Goal: Obtain resource: Obtain resource

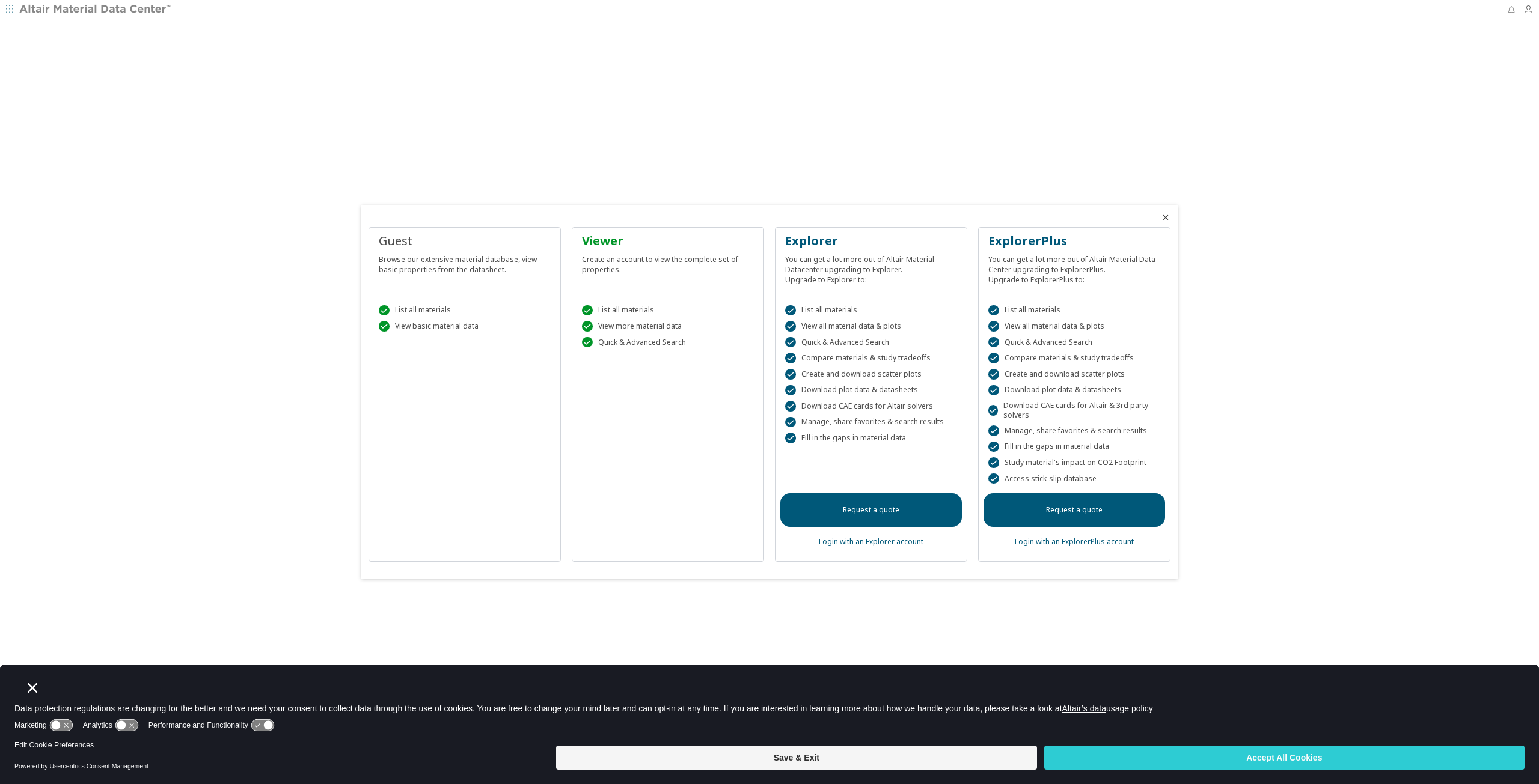
click at [948, 761] on button "Save & Exit" at bounding box center [796, 758] width 481 height 24
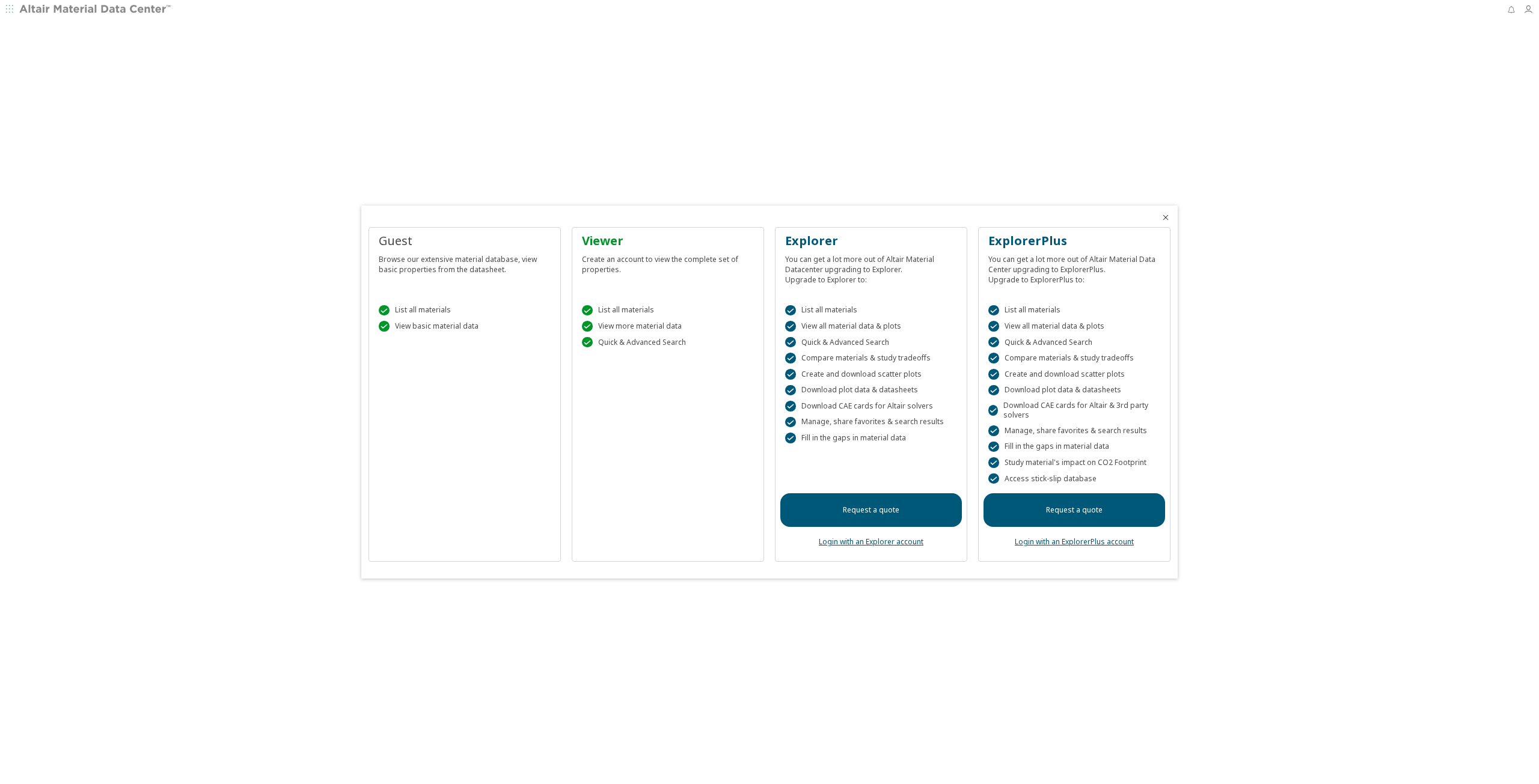
click at [617, 243] on div "Viewer" at bounding box center [667, 241] width 172 height 17
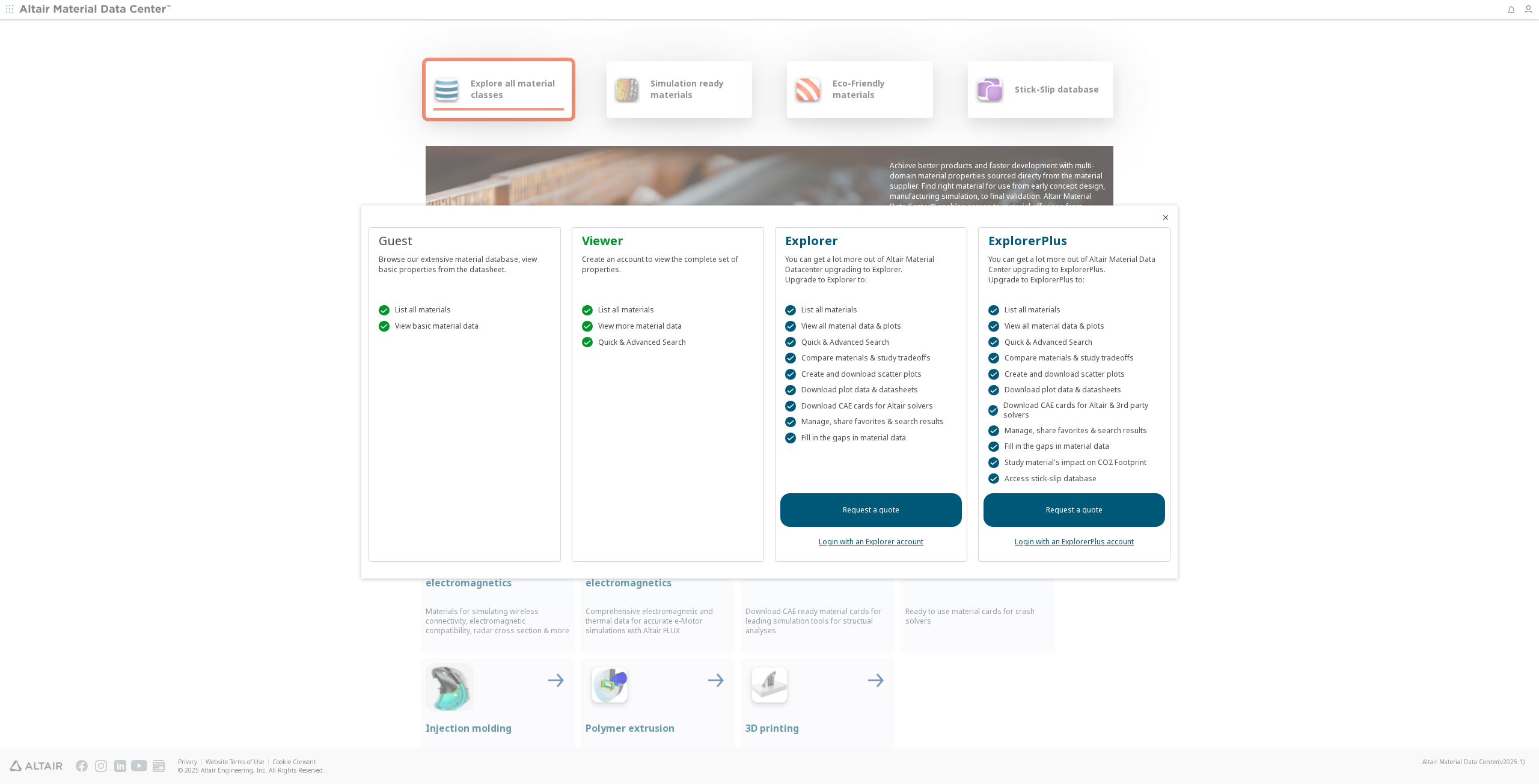
click at [692, 113] on div at bounding box center [769, 392] width 1539 height 784
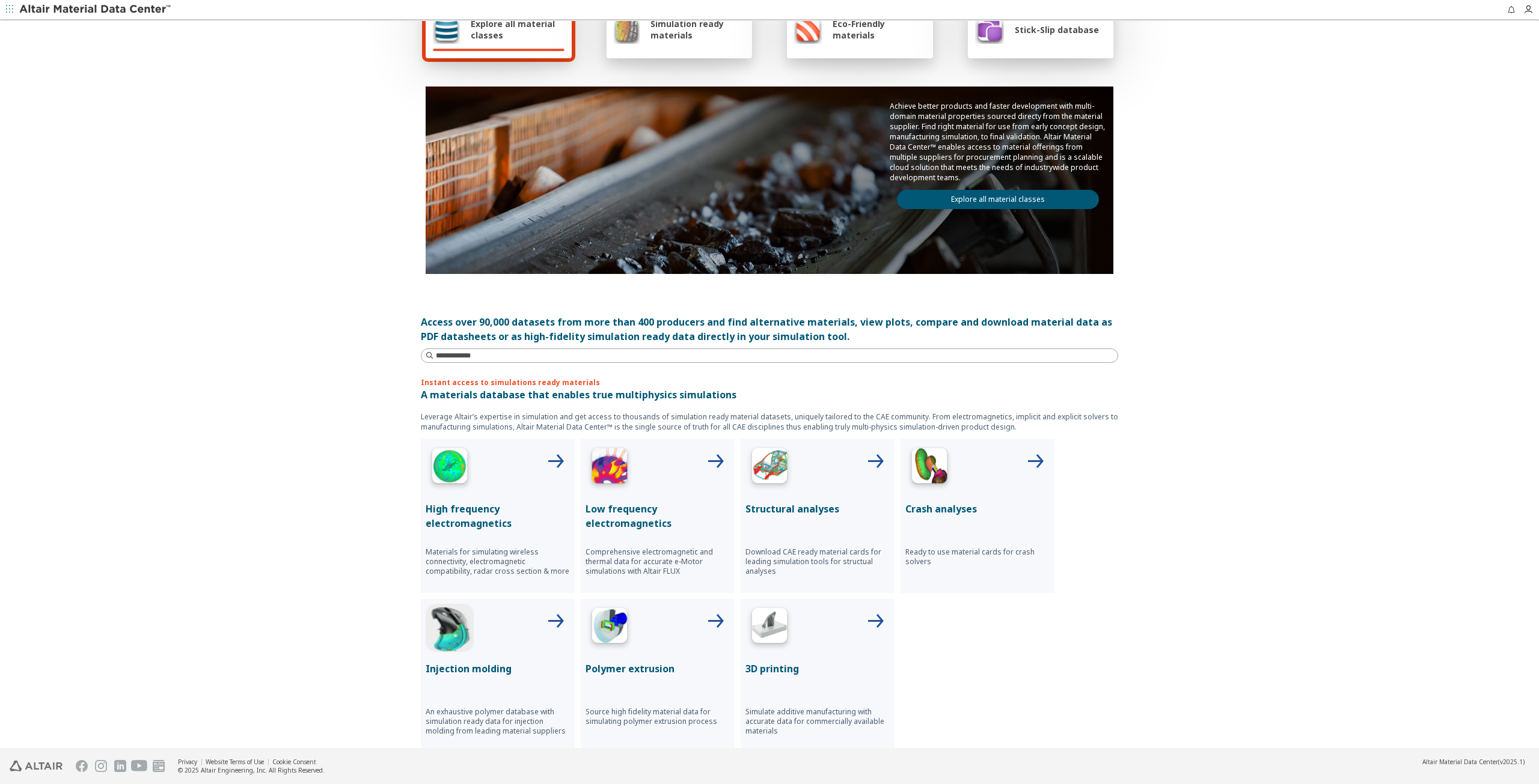
scroll to position [60, 0]
click at [865, 457] on icon at bounding box center [875, 461] width 29 height 29
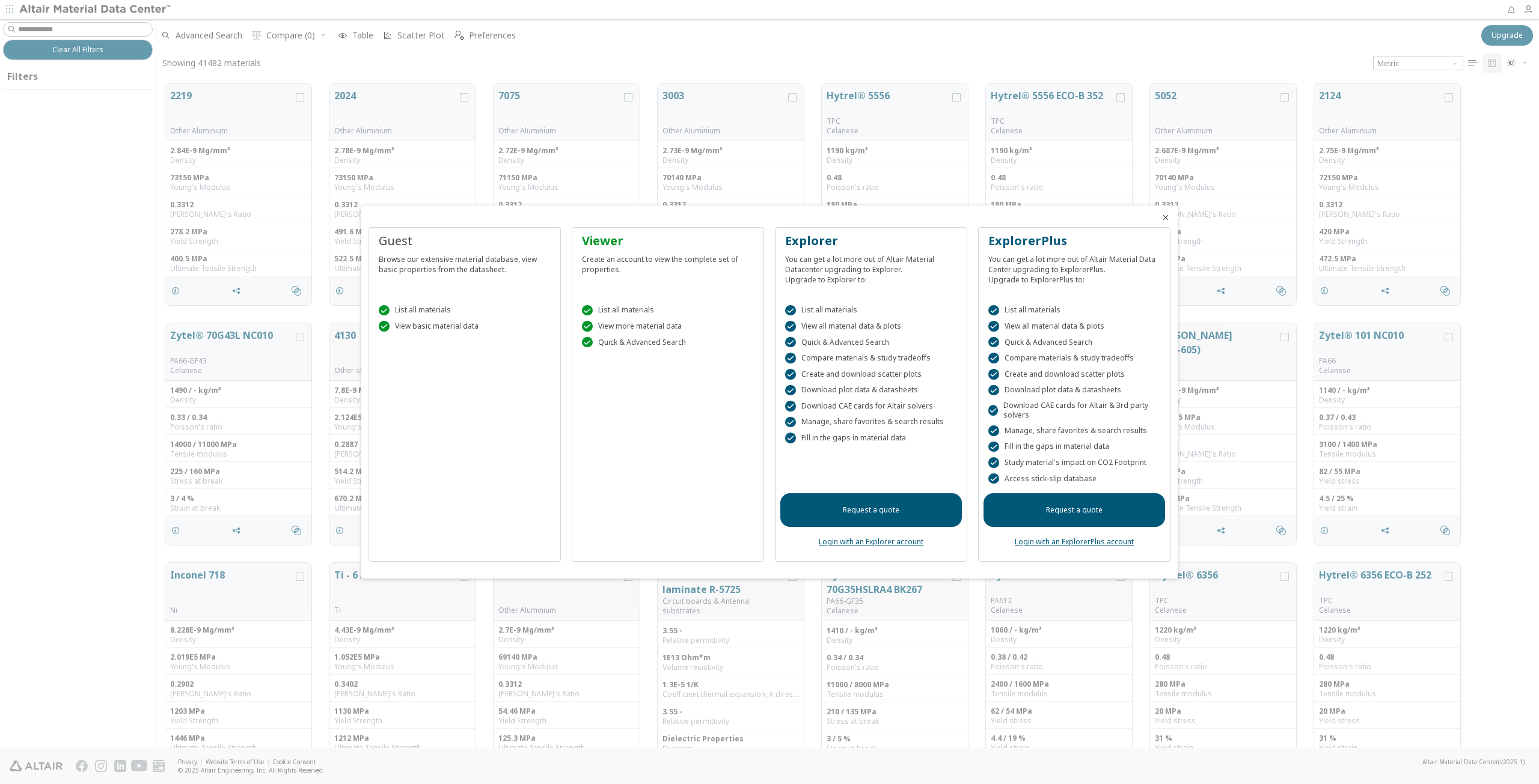
scroll to position [662, 1373]
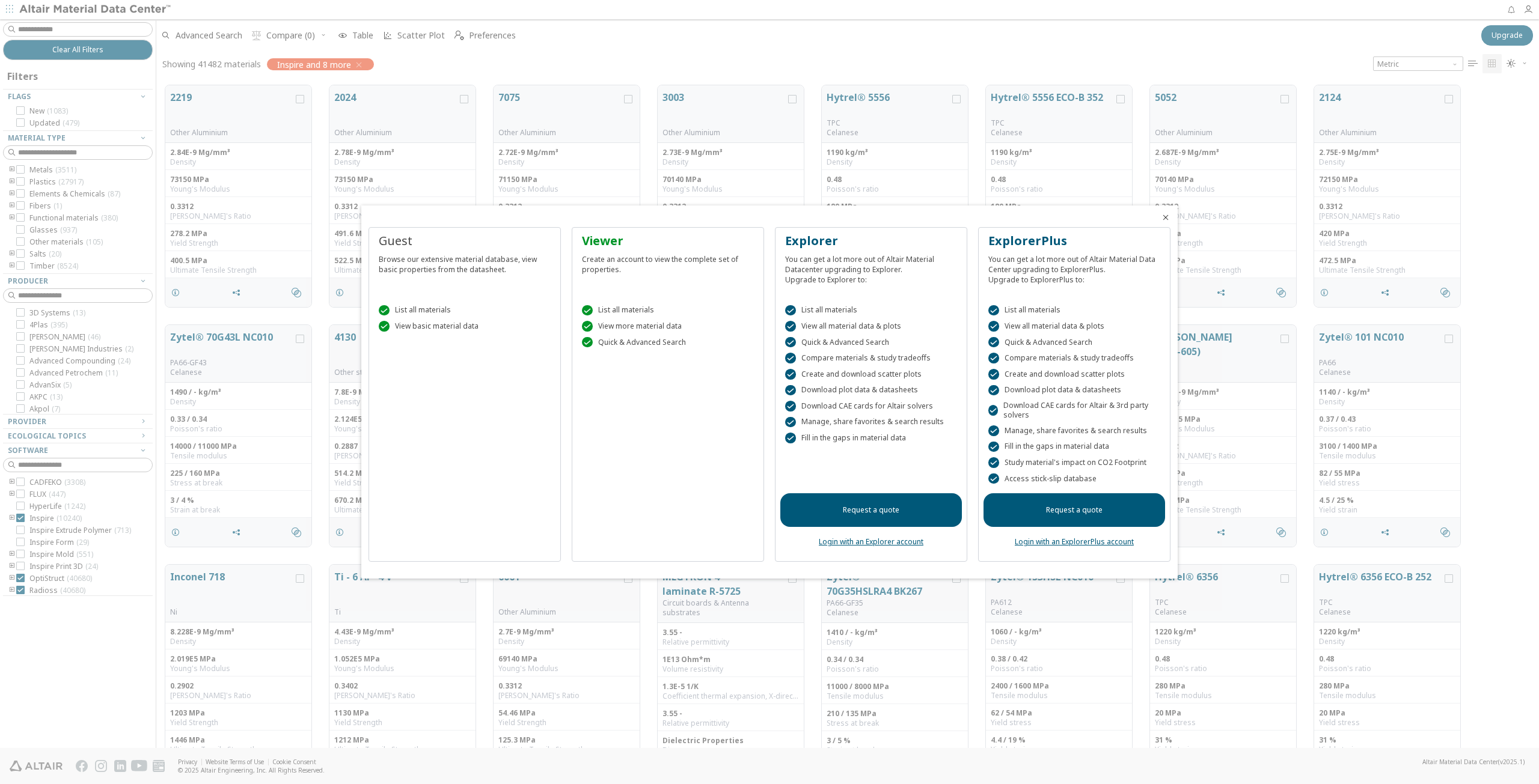
click at [1169, 216] on icon "Close" at bounding box center [1166, 218] width 10 height 10
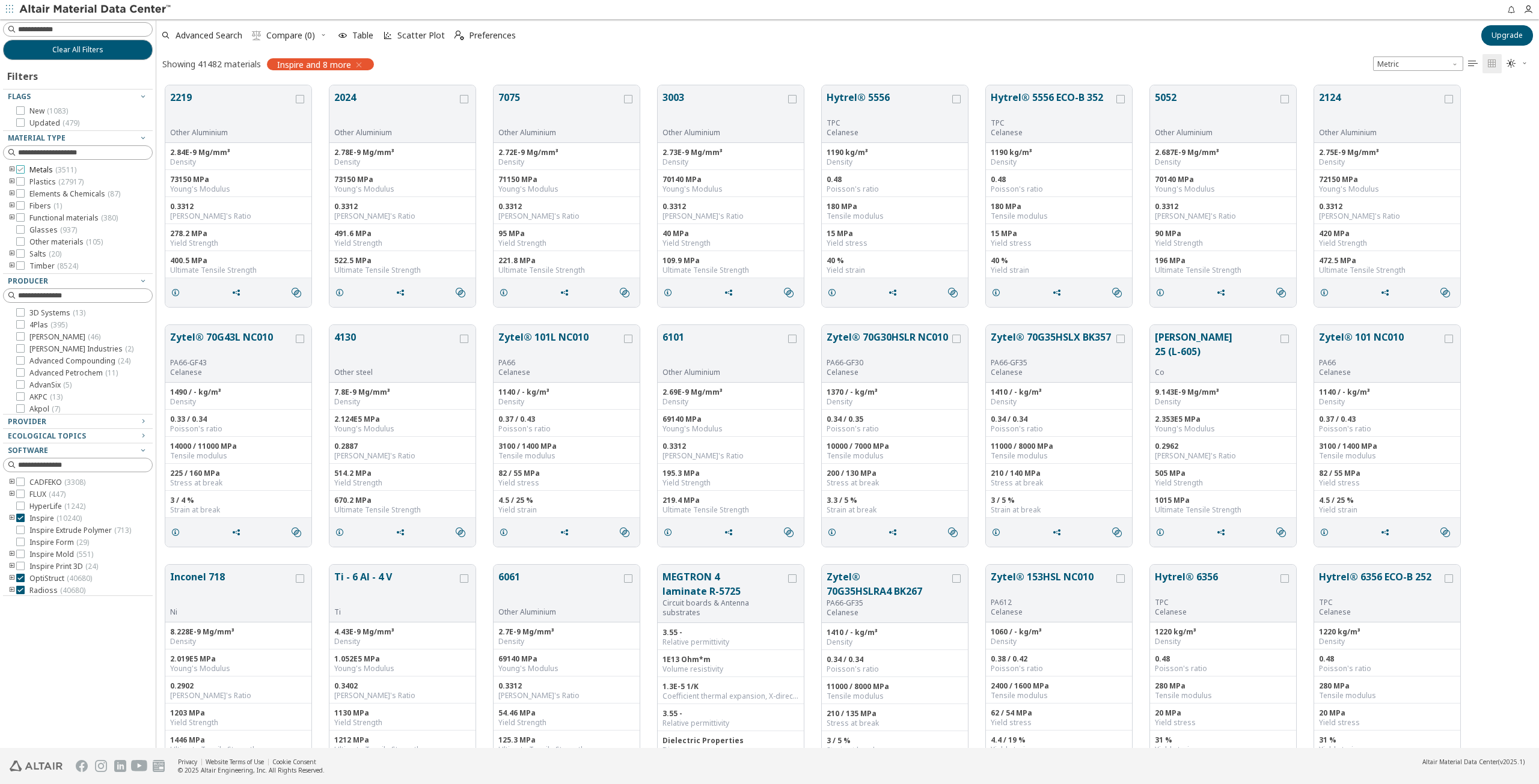
click at [18, 169] on icon at bounding box center [20, 169] width 9 height 9
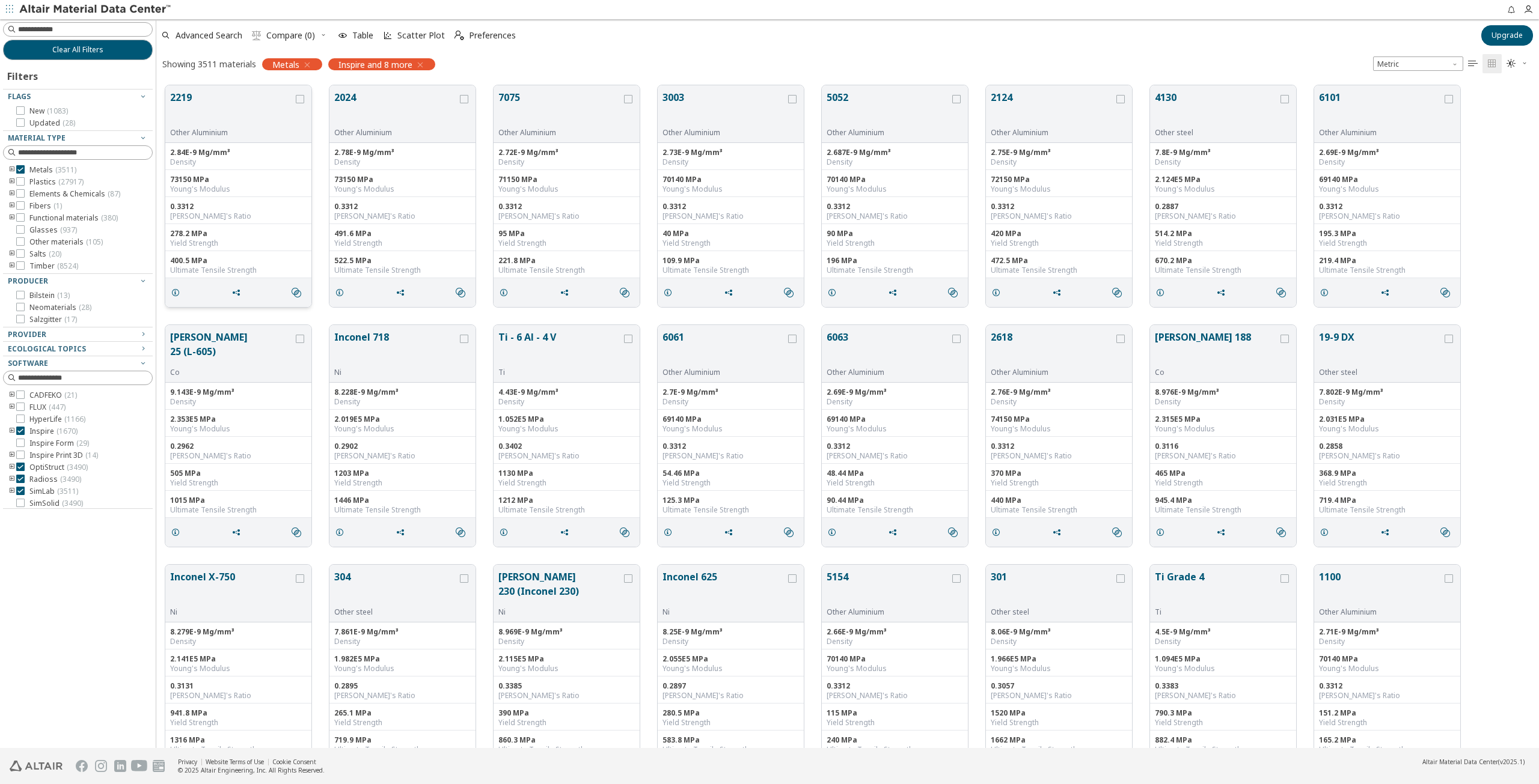
click at [302, 94] on div "grid" at bounding box center [300, 114] width 13 height 47
click at [302, 97] on icon "grid" at bounding box center [300, 99] width 9 height 9
click at [1443, 62] on span "Metric" at bounding box center [1417, 64] width 90 height 14
click at [1271, 49] on div "Advanced Search  Compare (1) Table Scatter Plot  Preferences Upgrade Showing …" at bounding box center [847, 47] width 1383 height 57
click at [1517, 66] on span "" at bounding box center [1517, 63] width 26 height 19
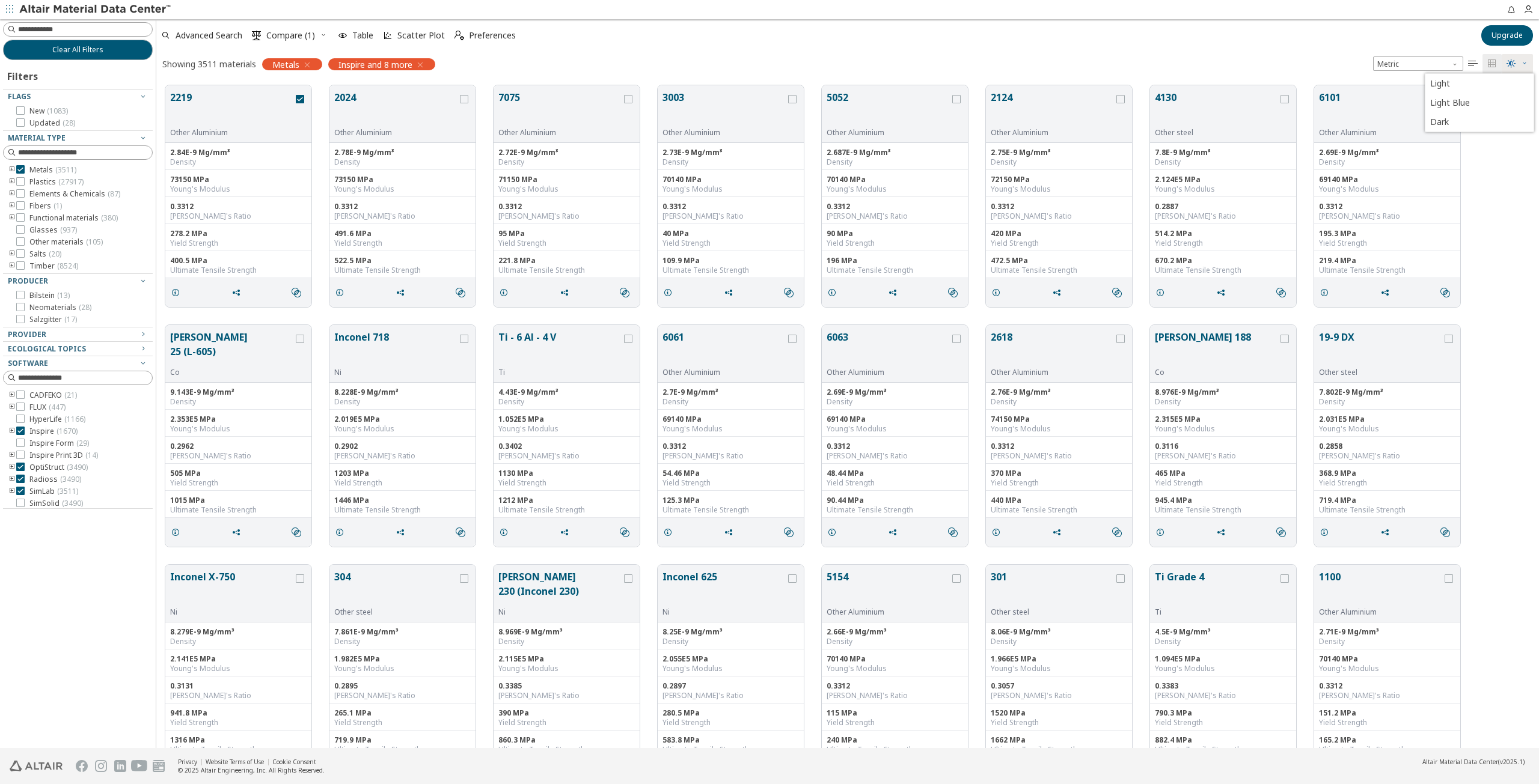
click at [1517, 66] on span "" at bounding box center [1517, 63] width 26 height 19
drag, startPoint x: 209, startPoint y: 173, endPoint x: 206, endPoint y: 159, distance: 14.3
click at [207, 173] on div "73150 MPa Young's Modulus" at bounding box center [238, 183] width 146 height 27
click at [186, 122] on button "2219" at bounding box center [231, 109] width 123 height 38
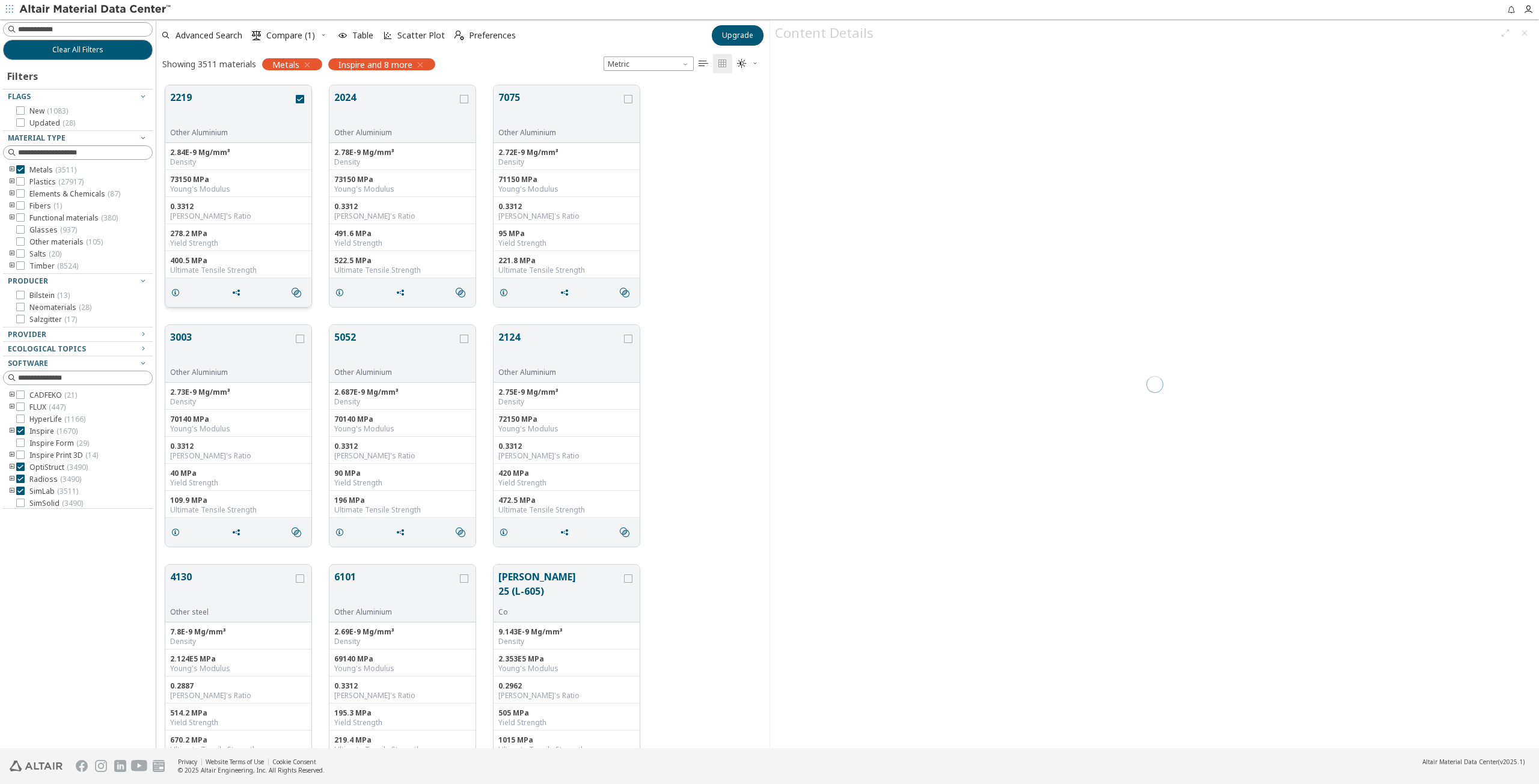
scroll to position [662, 604]
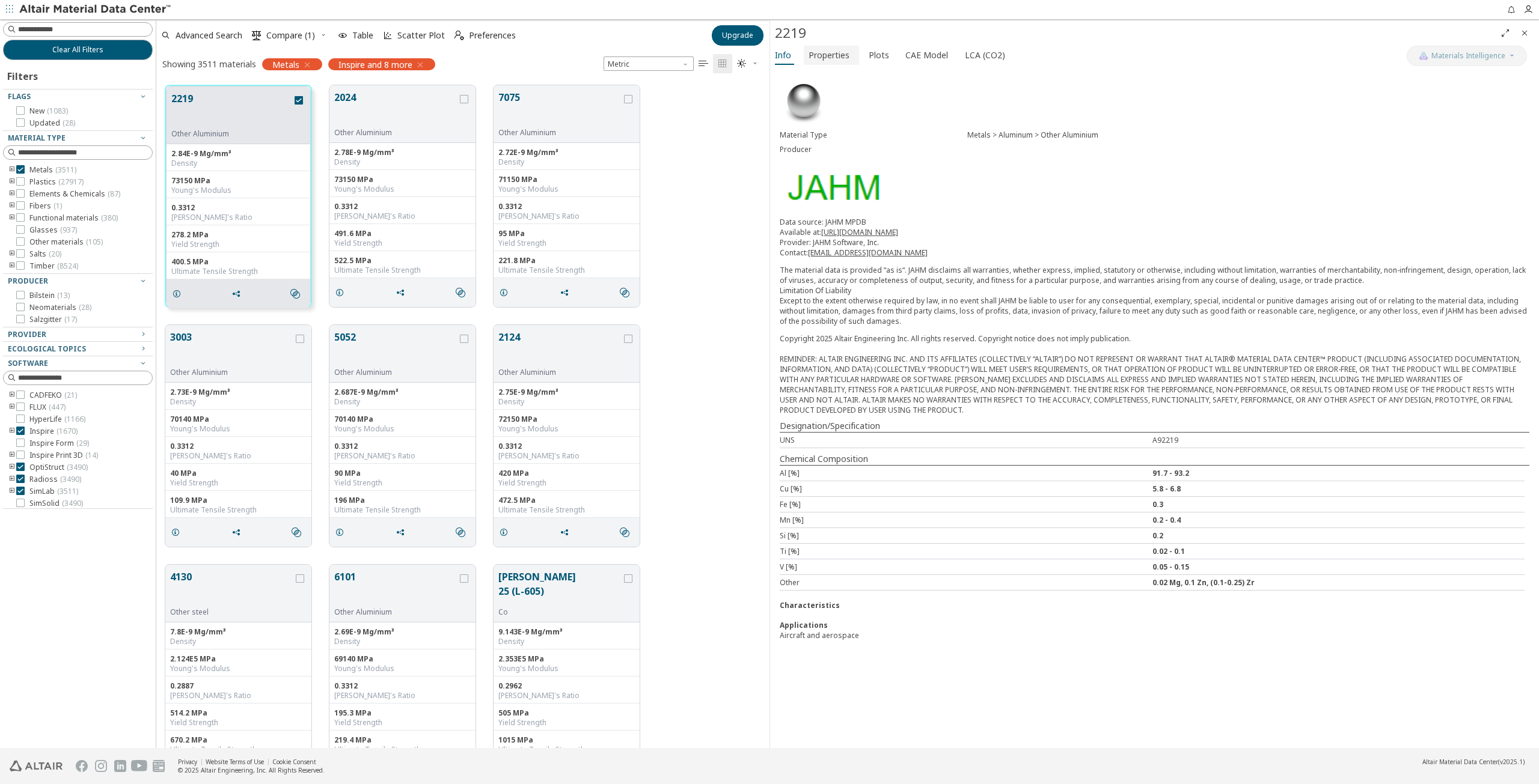
click at [837, 58] on span "Properties" at bounding box center [829, 55] width 41 height 19
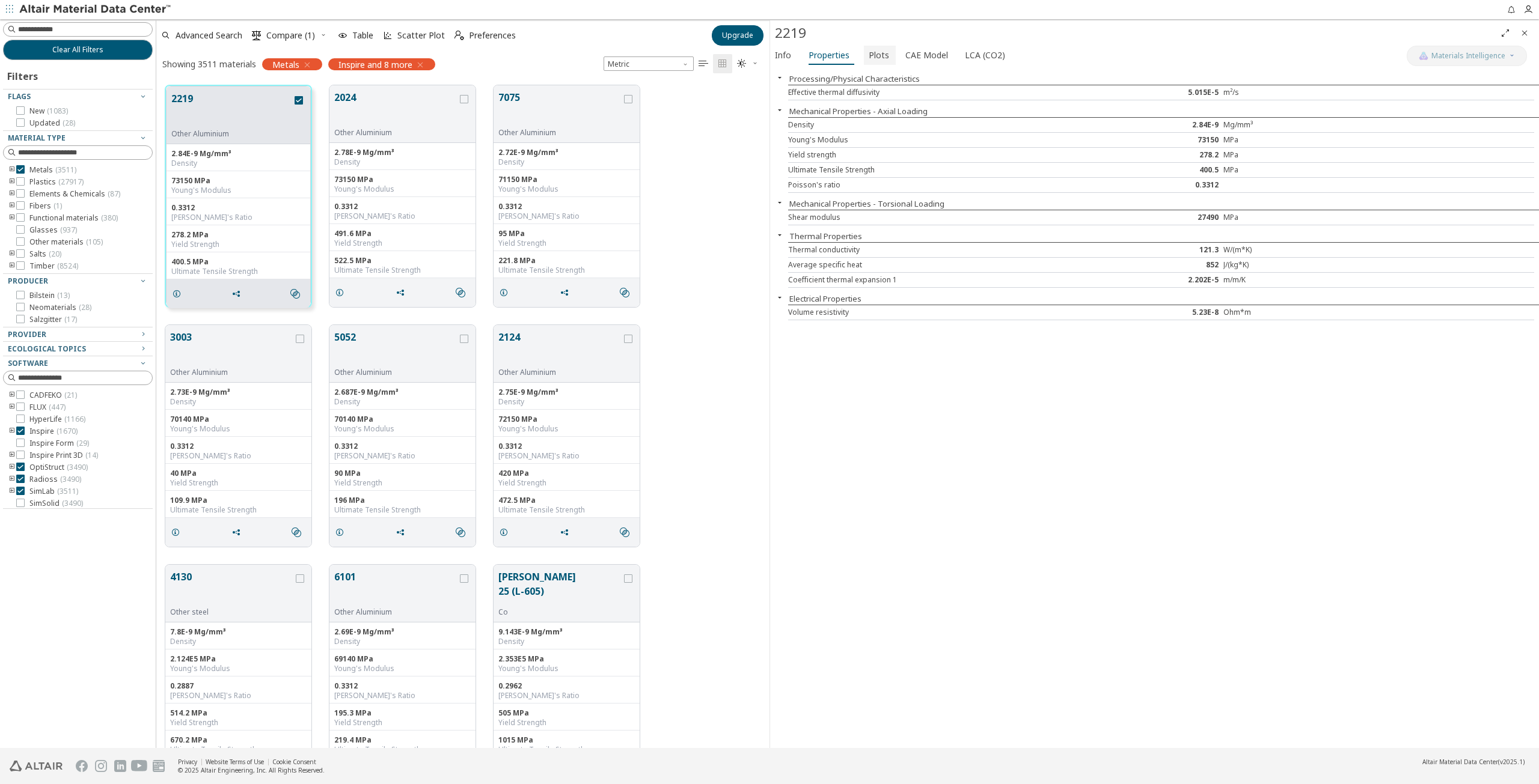
click at [880, 55] on span "Plots" at bounding box center [878, 55] width 20 height 19
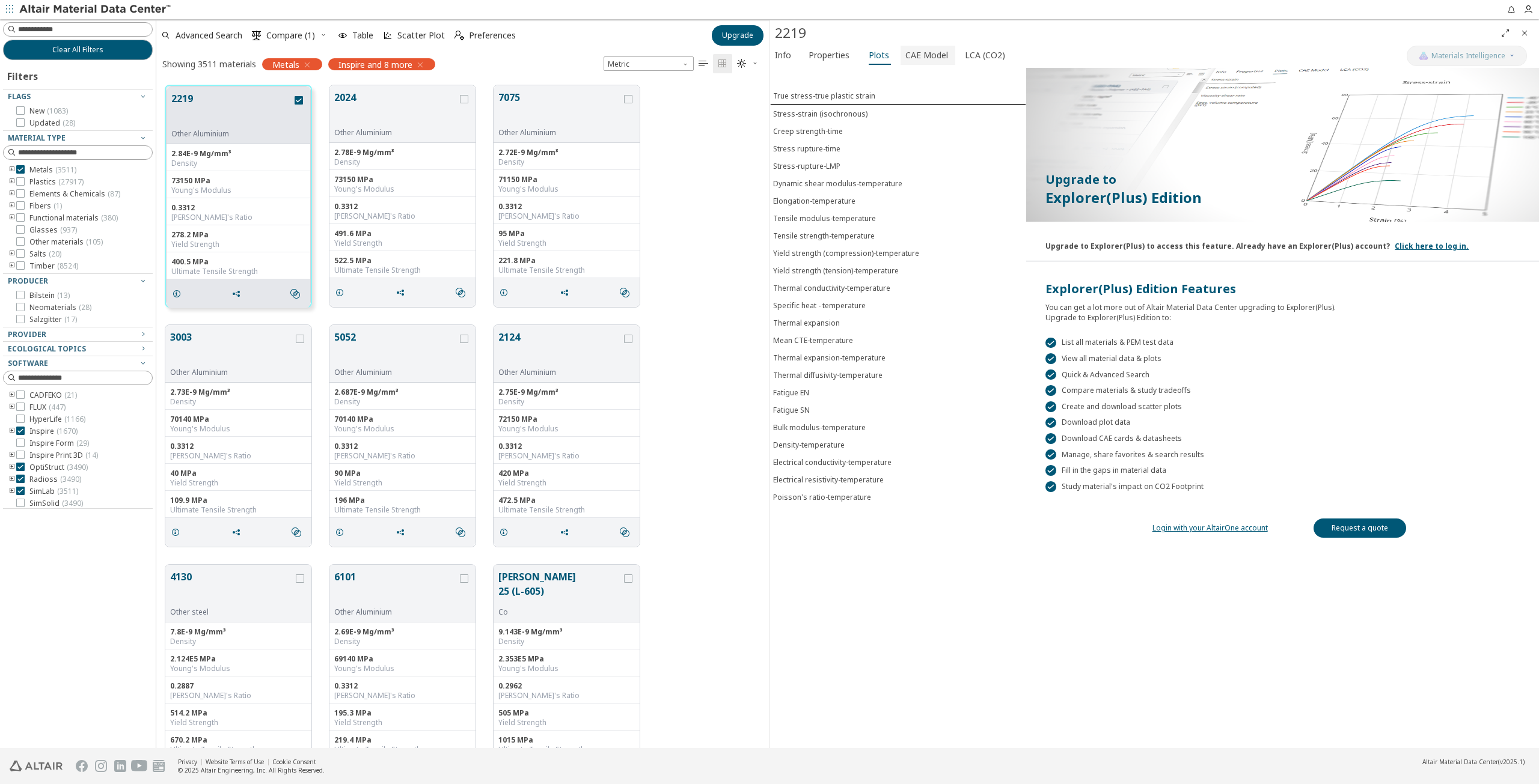
click at [909, 60] on span "CAE Model" at bounding box center [926, 55] width 43 height 19
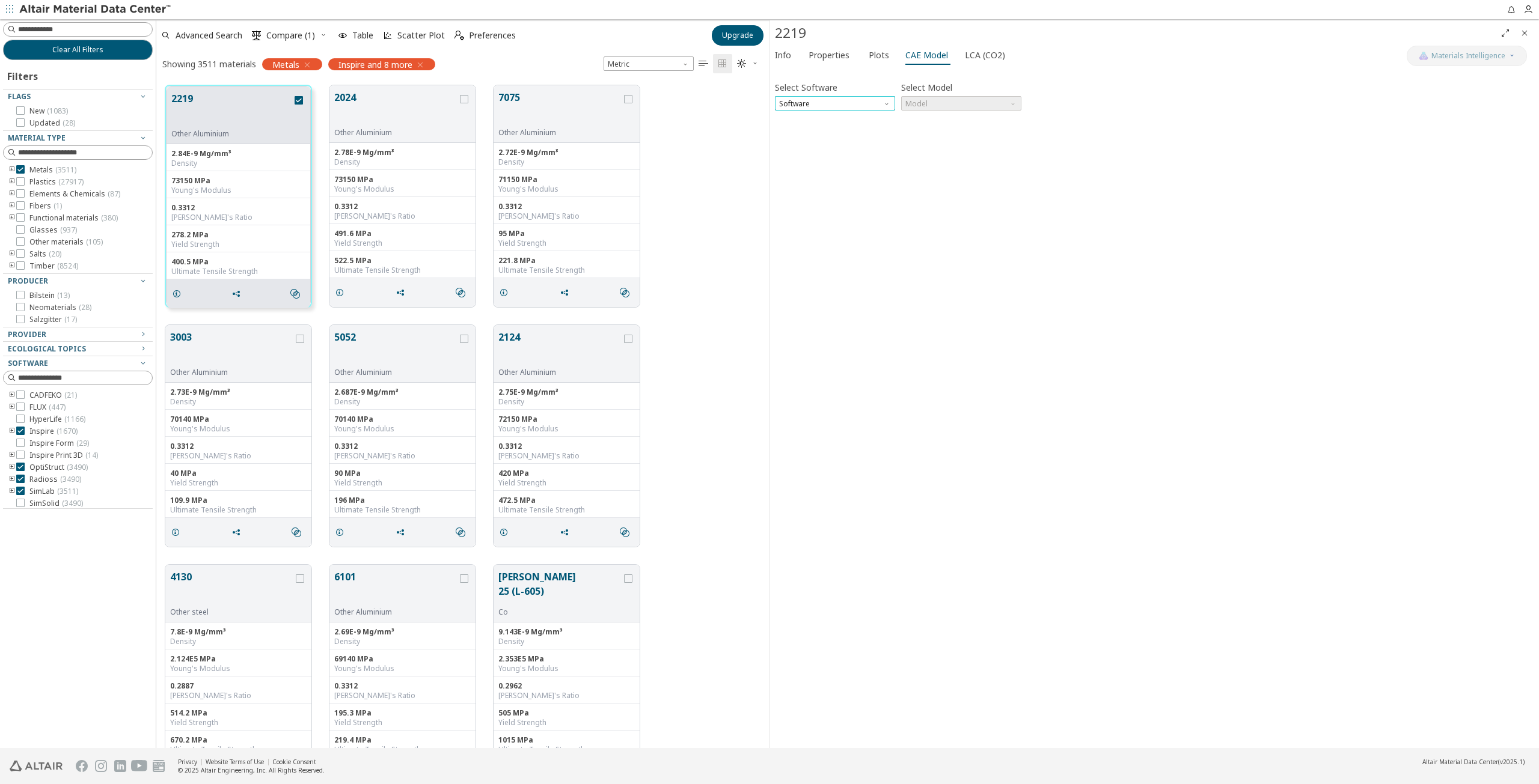
click at [876, 104] on span "Software" at bounding box center [835, 103] width 120 height 14
click at [857, 127] on button "OptiStruct" at bounding box center [835, 132] width 120 height 14
click at [943, 104] on span "Model" at bounding box center [961, 103] width 120 height 14
click at [858, 104] on span "OptiStruct" at bounding box center [835, 103] width 120 height 14
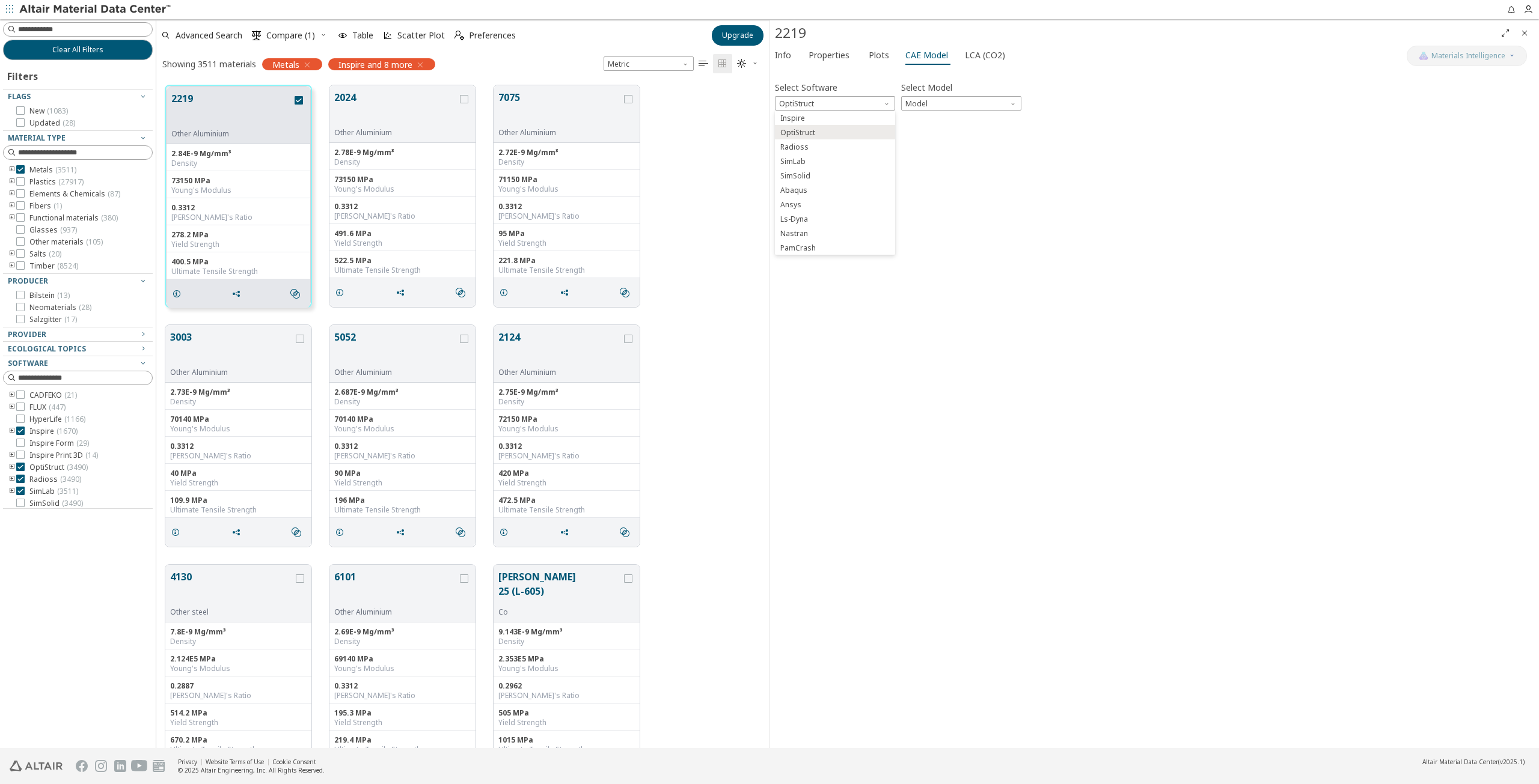
click at [1044, 103] on div "Select Software OptiStruct Select Model Model" at bounding box center [1154, 95] width 759 height 32
click at [1002, 101] on span "Model" at bounding box center [961, 103] width 120 height 14
click at [991, 118] on span "Mat1" at bounding box center [961, 118] width 110 height 9
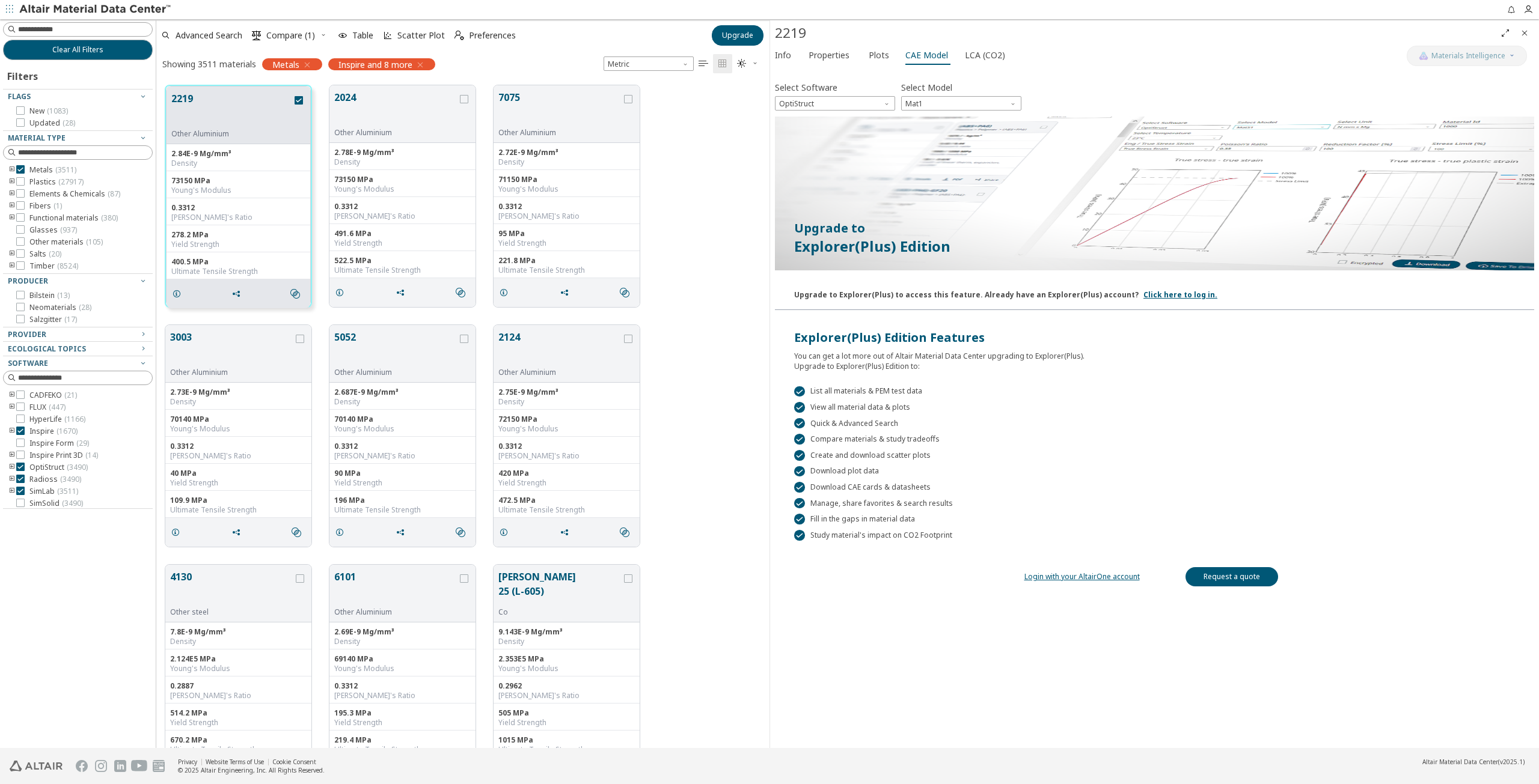
click at [1081, 576] on link "Login with your AltairOne account" at bounding box center [1082, 577] width 116 height 11
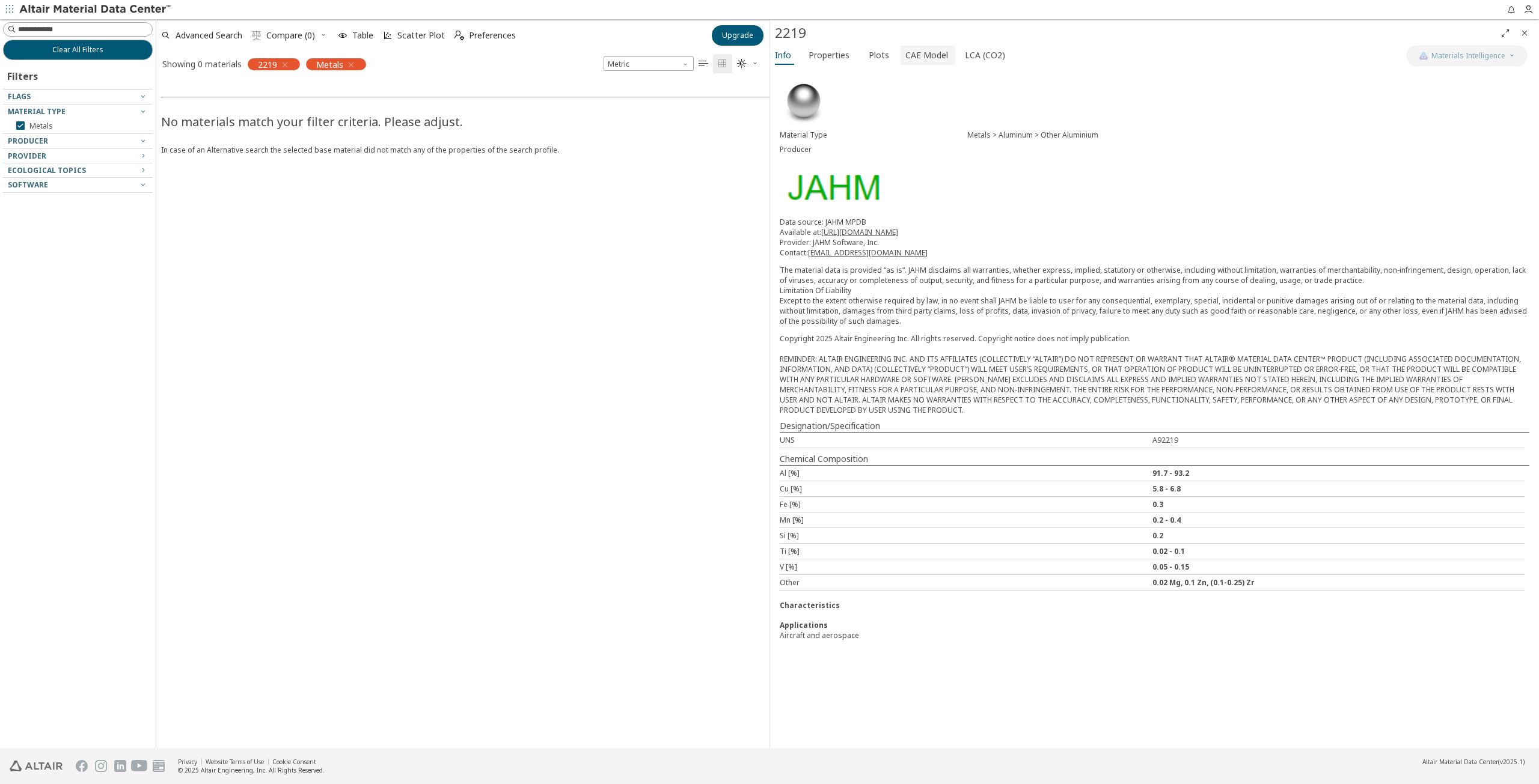
click at [924, 57] on span "CAE Model" at bounding box center [926, 55] width 43 height 19
